Goal: Use online tool/utility

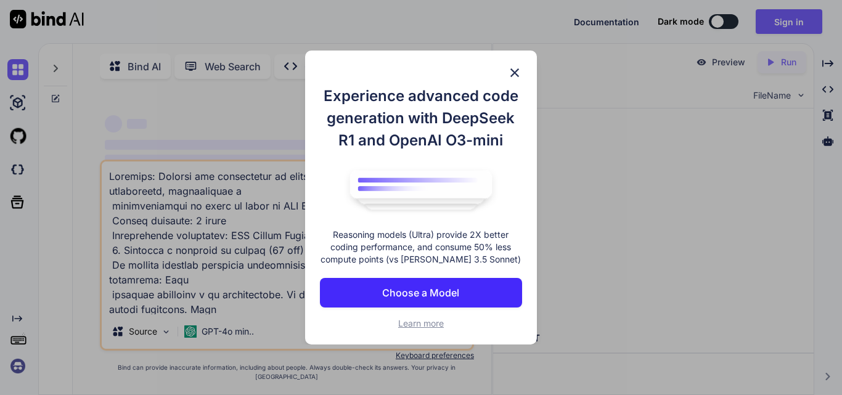
type textarea "x"
type textarea "Loremips: Dolorsi ame consectetur ad elitse, doeiusmod, temporincididu utlabore…"
click at [416, 297] on p "Choose a Model" at bounding box center [420, 292] width 77 height 15
click at [416, 297] on div "Experience advanced code generation with DeepSeek R1 and OpenAI O3-mini Reasoni…" at bounding box center [421, 197] width 842 height 395
click at [416, 297] on textarea at bounding box center [287, 238] width 371 height 153
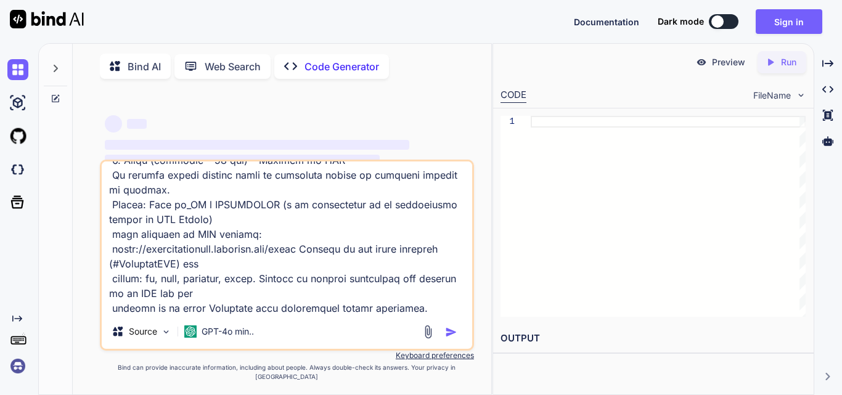
scroll to position [579, 0]
click at [405, 308] on textarea at bounding box center [287, 238] width 371 height 153
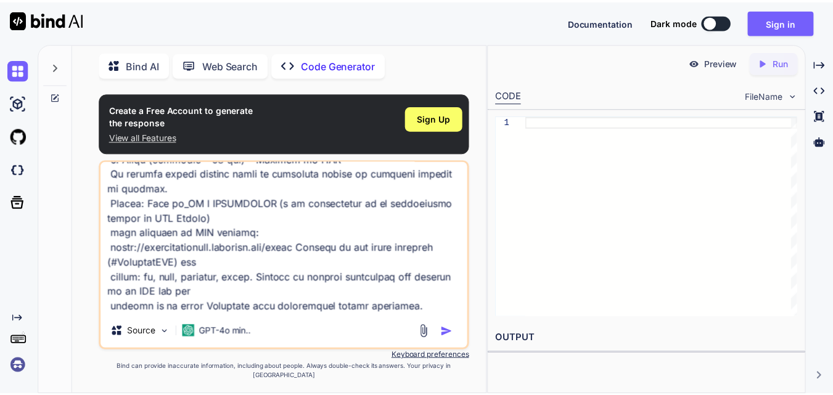
scroll to position [44, 0]
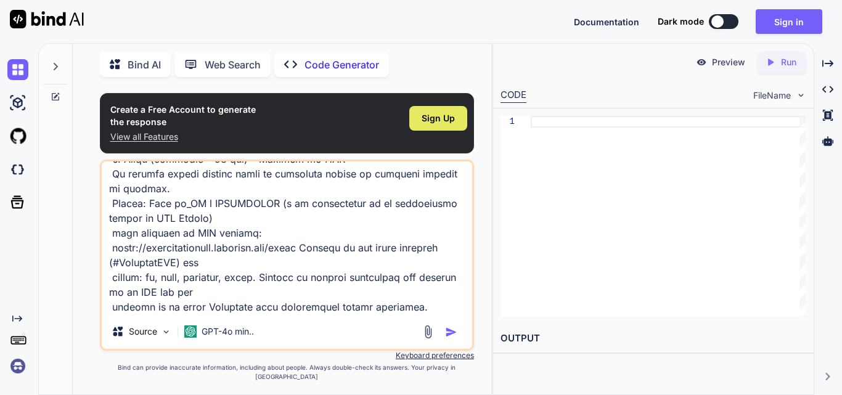
click at [465, 118] on div "Sign Up" at bounding box center [438, 118] width 58 height 25
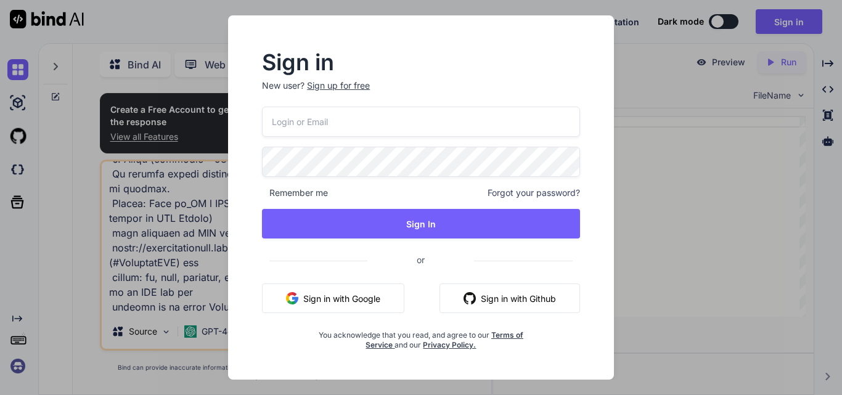
click at [354, 305] on button "Sign in with Google" at bounding box center [333, 299] width 142 height 30
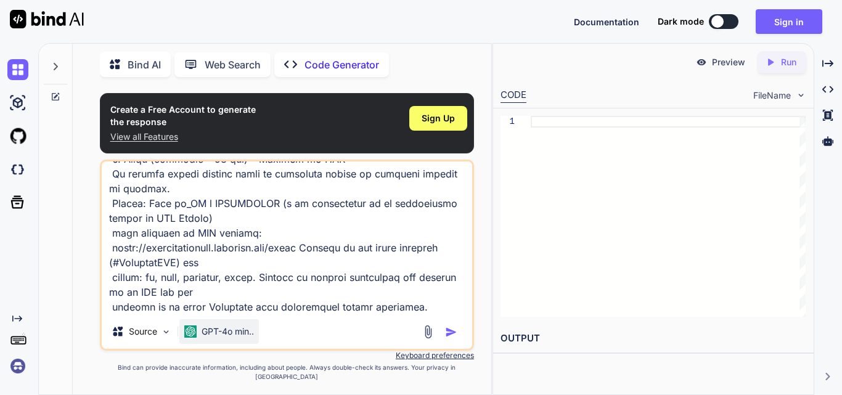
click at [222, 344] on div "GPT-4o min.." at bounding box center [219, 331] width 80 height 25
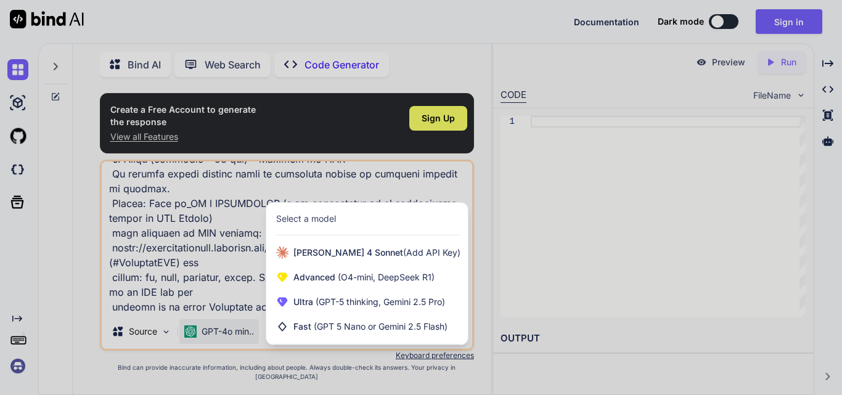
click at [358, 199] on div at bounding box center [421, 197] width 842 height 395
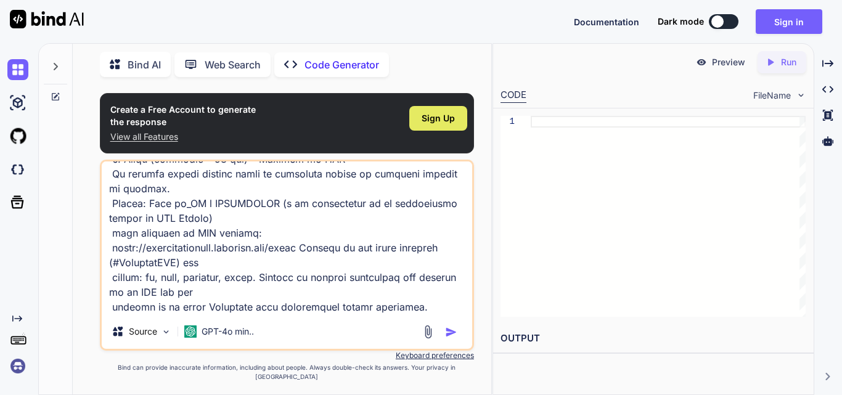
click at [435, 124] on span "Sign Up" at bounding box center [438, 118] width 33 height 12
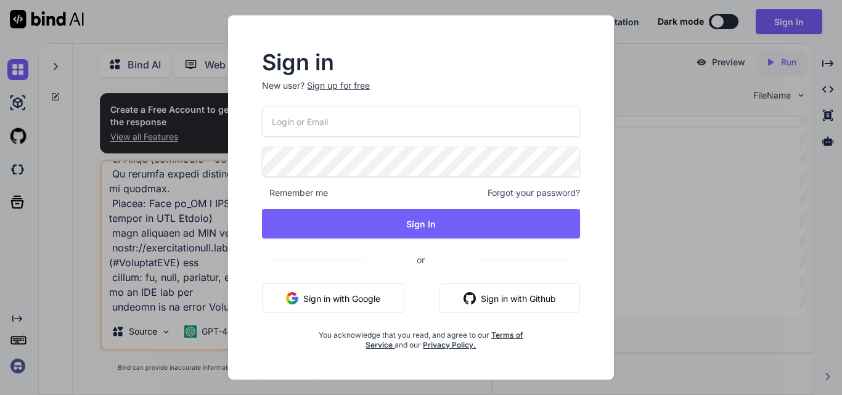
click at [334, 297] on button "Sign in with Google" at bounding box center [333, 299] width 142 height 30
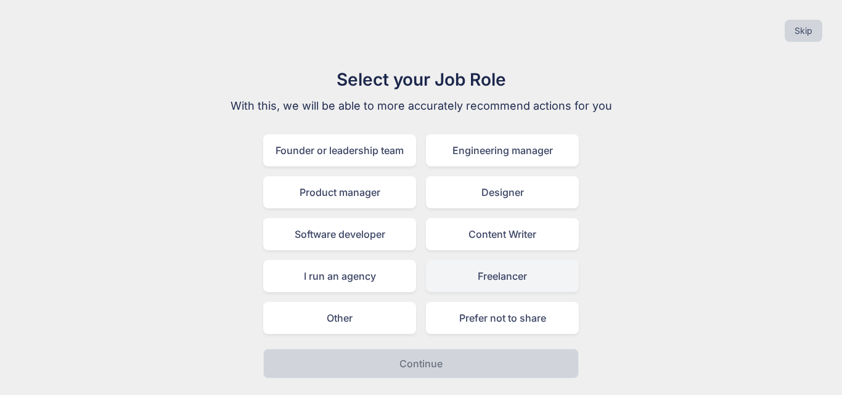
click at [483, 273] on div "Freelancer" at bounding box center [502, 276] width 153 height 32
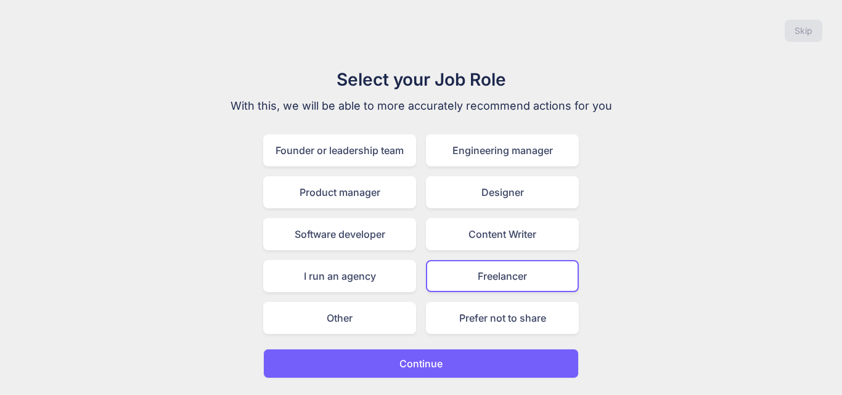
click at [470, 371] on button "Continue" at bounding box center [421, 364] width 316 height 30
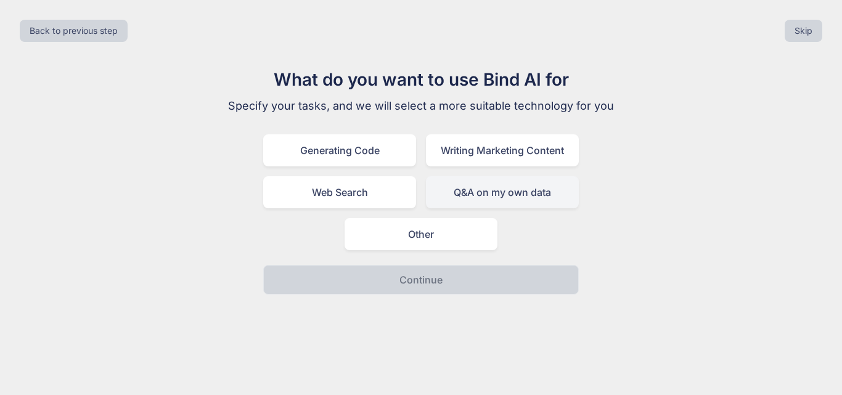
click at [461, 197] on div "Q&A on my own data" at bounding box center [502, 192] width 153 height 32
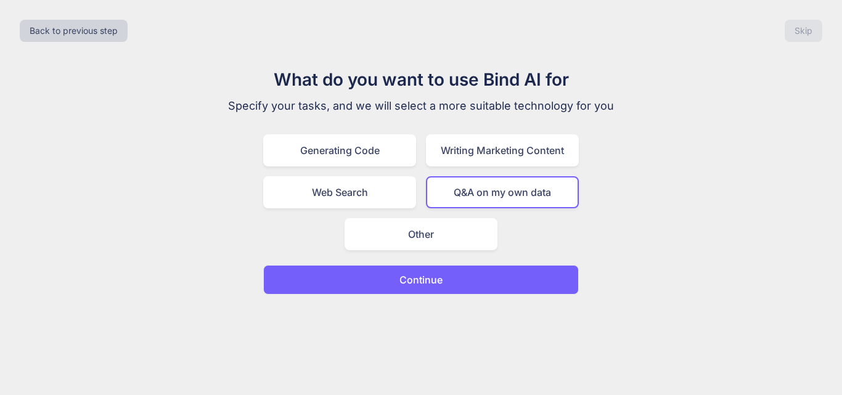
click at [488, 290] on button "Continue" at bounding box center [421, 280] width 316 height 30
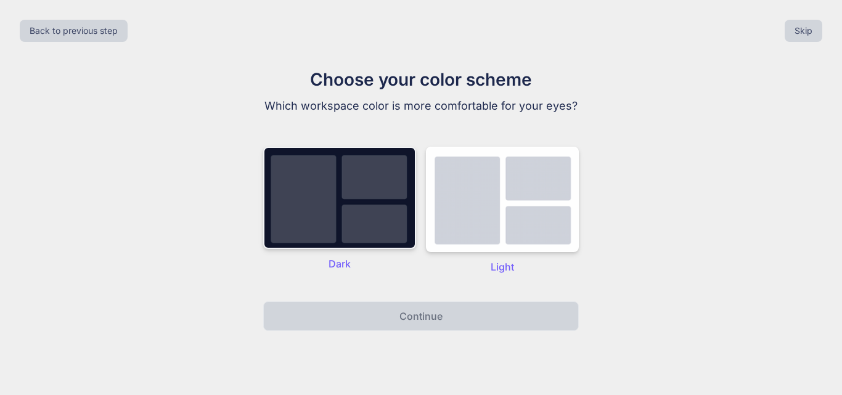
click at [335, 234] on img at bounding box center [339, 198] width 153 height 102
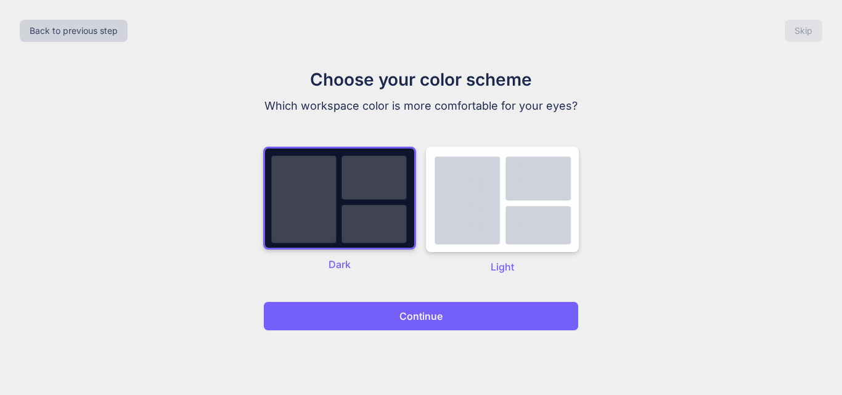
click at [406, 294] on div "Choose your color scheme Which workspace color is more comfortable for your eye…" at bounding box center [421, 199] width 414 height 264
click at [408, 311] on p "Continue" at bounding box center [420, 316] width 43 height 15
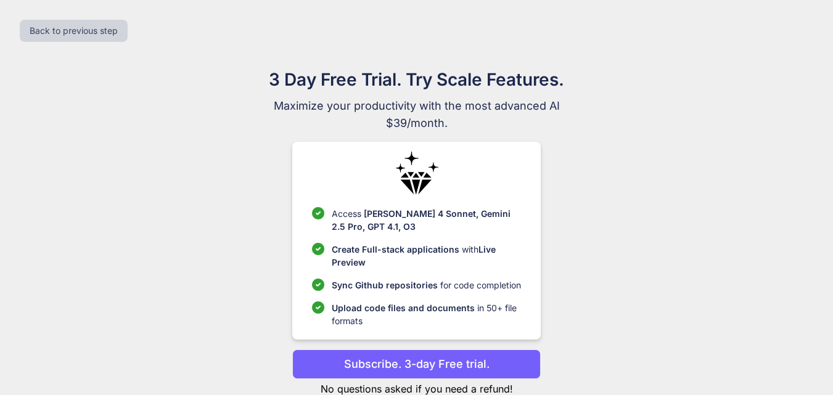
scroll to position [36, 0]
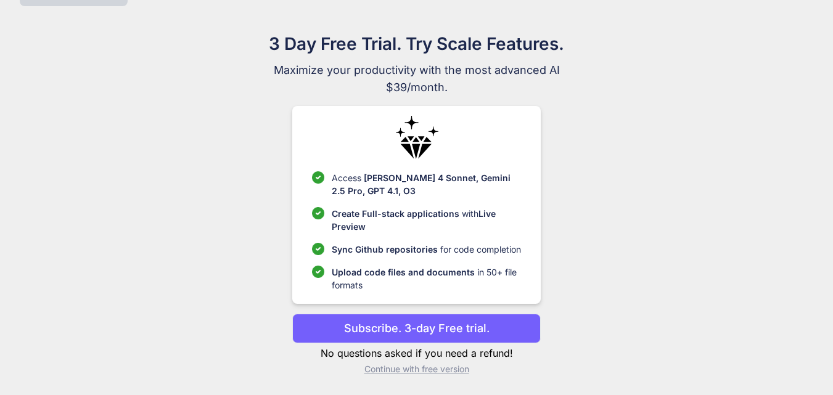
click at [423, 371] on p "Continue with free version" at bounding box center [416, 369] width 248 height 12
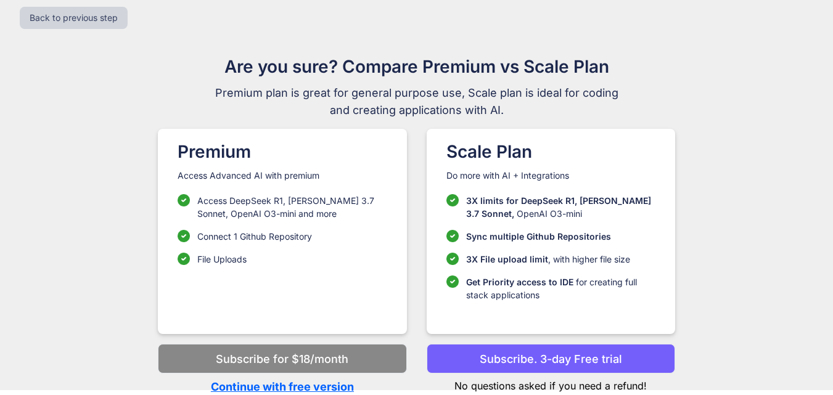
click at [341, 390] on p "Continue with free version" at bounding box center [282, 387] width 248 height 17
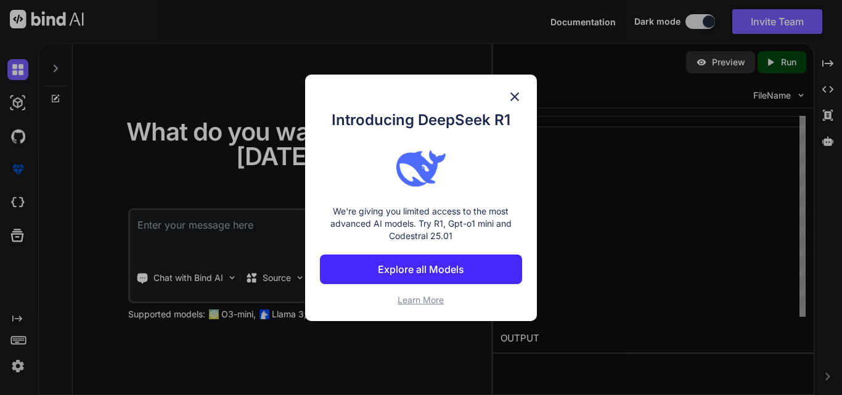
click at [518, 98] on img at bounding box center [514, 96] width 15 height 15
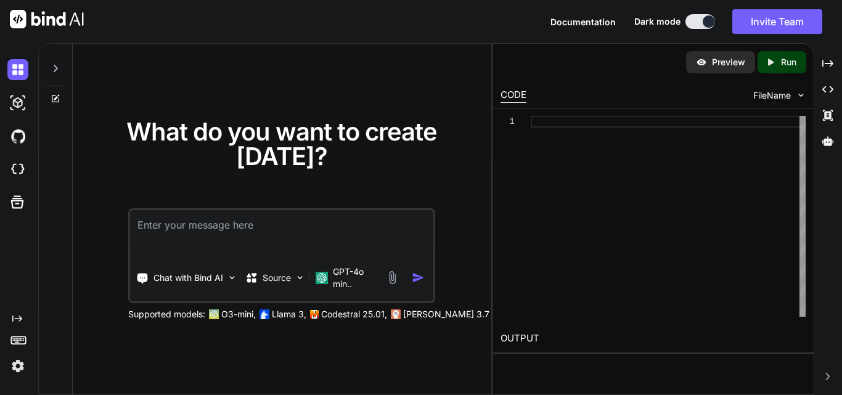
click at [173, 242] on textarea at bounding box center [281, 233] width 303 height 46
paste textarea "Loremips: Dolorsi ame consectetur ad elitse, doeiusmod, temporincididu utlabore…"
type textarea "x"
type textarea "Loremips: Dolorsi ame consectetur ad elitse, doeiusmod, temporincididu utlabore…"
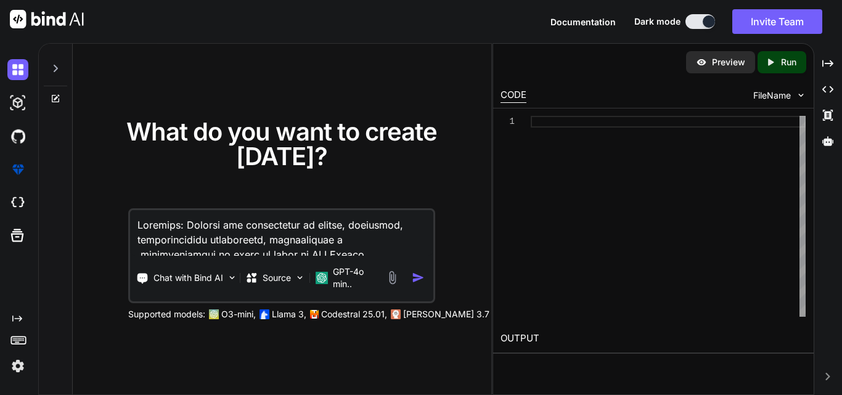
scroll to position [638, 0]
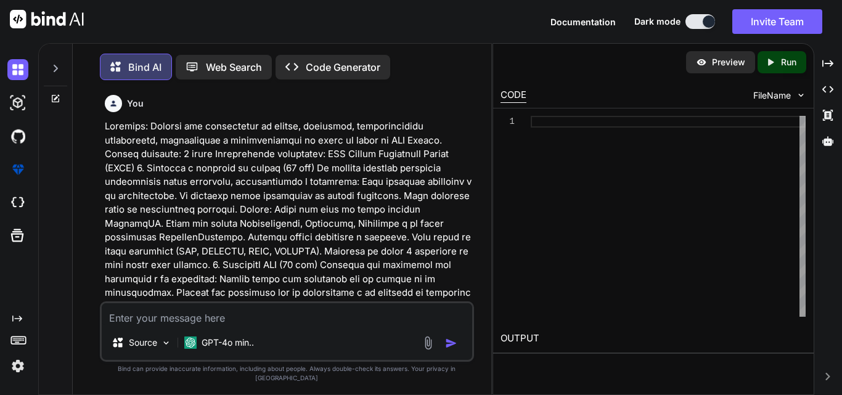
scroll to position [6, 0]
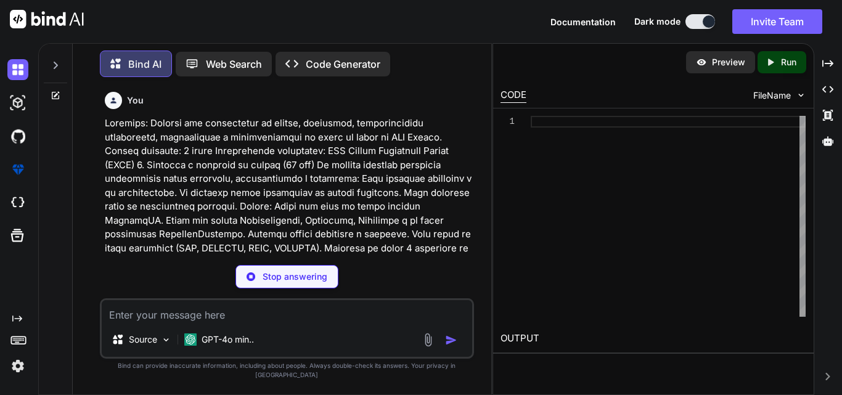
type textarea "x"
type textarea "(3, 3), (4, 4), (5, 5), (1, 3);"
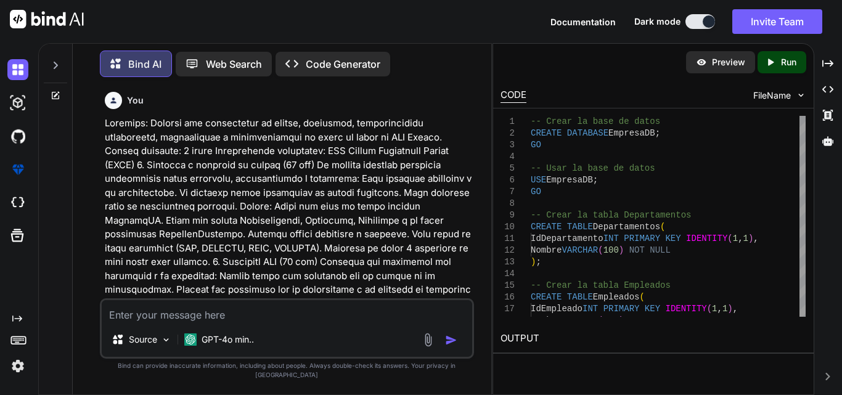
type textarea "x"
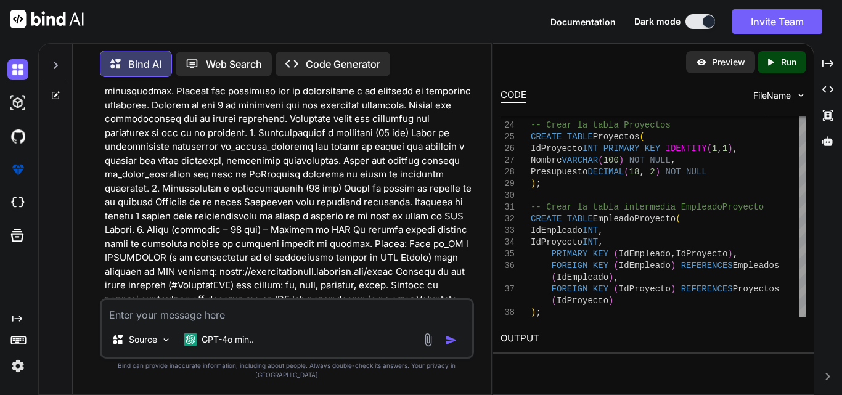
scroll to position [308, 0]
